Goal: Check status: Check status

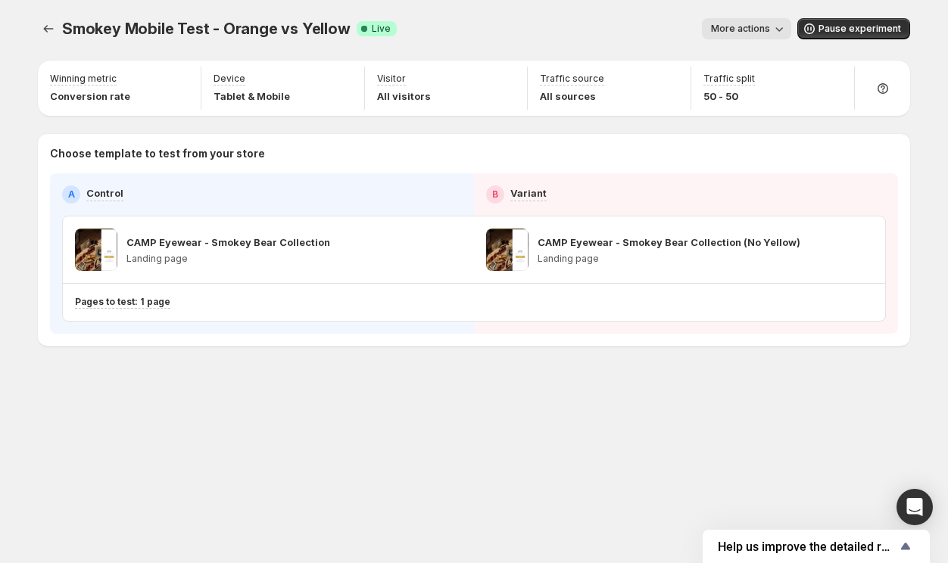
click at [42, 41] on div "Smokey Mobile Test - Orange vs Yellow. This page is ready Smokey Mobile Test - …" at bounding box center [474, 29] width 872 height 58
click at [51, 21] on button "Experiments" at bounding box center [48, 28] width 21 height 21
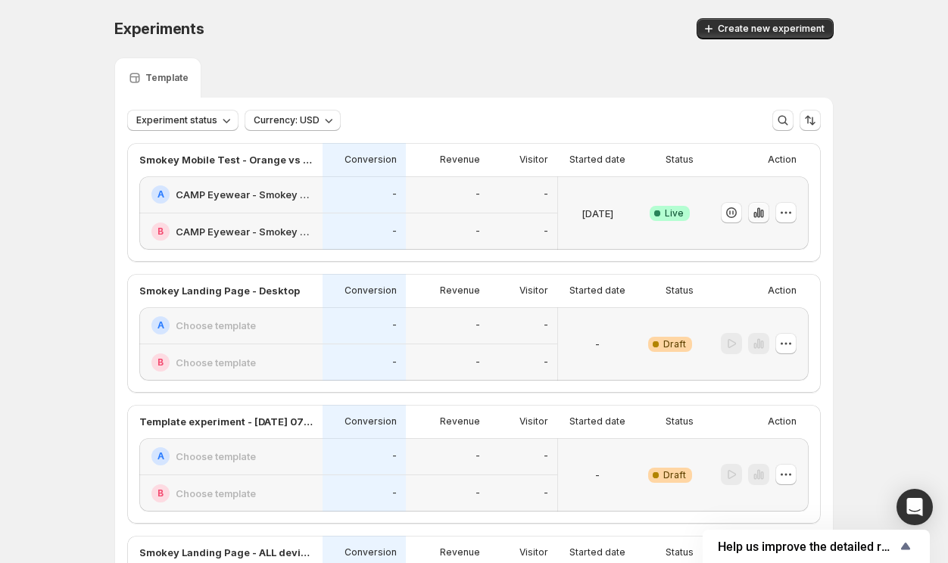
click at [756, 213] on icon "button" at bounding box center [758, 212] width 15 height 15
